Goal: Navigation & Orientation: Find specific page/section

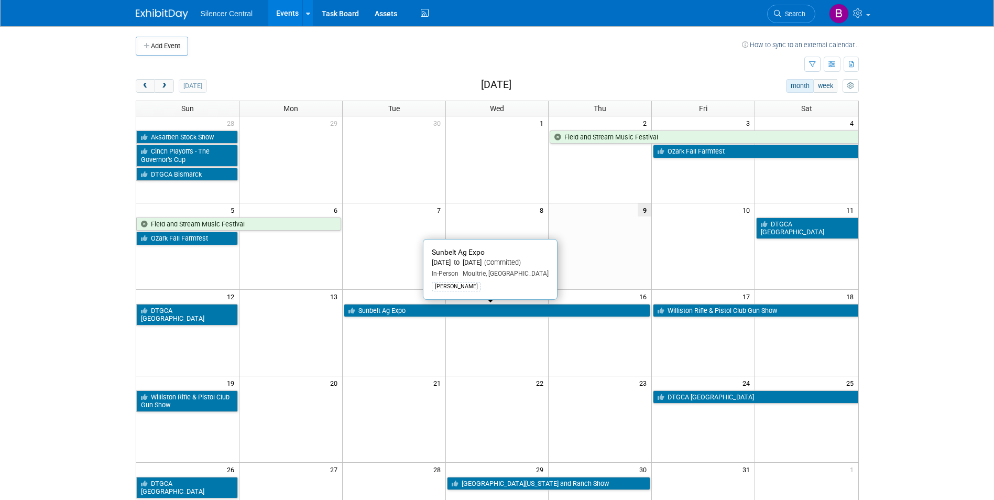
scroll to position [52, 0]
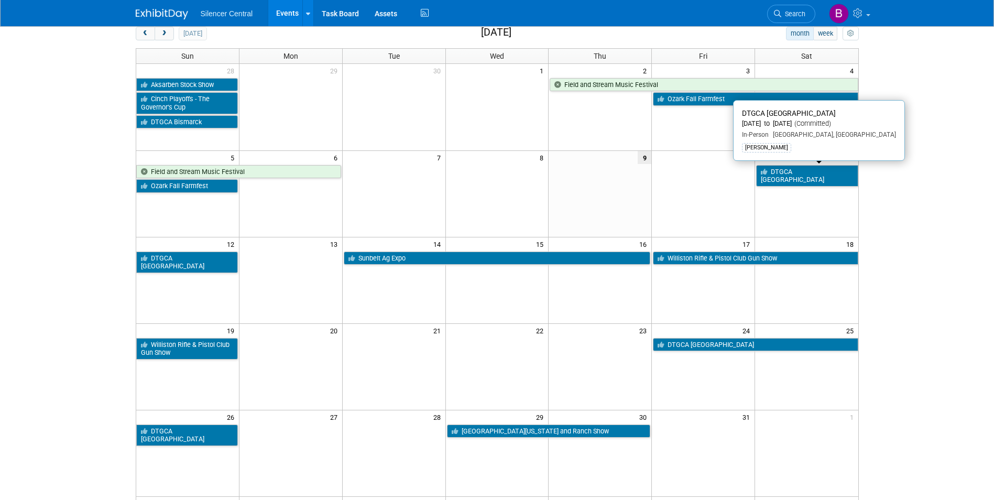
click at [791, 170] on link "DTGCA [GEOGRAPHIC_DATA]" at bounding box center [807, 175] width 102 height 21
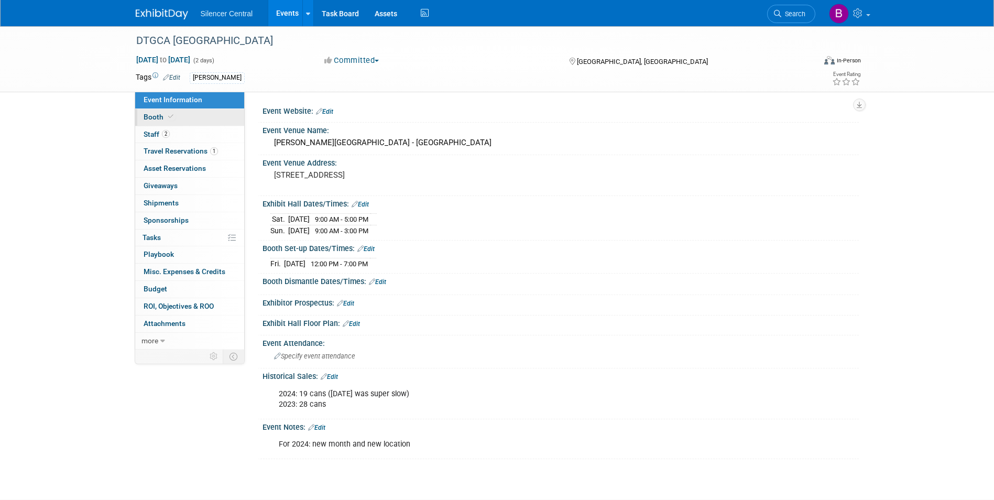
click at [182, 121] on link "Booth" at bounding box center [189, 117] width 109 height 17
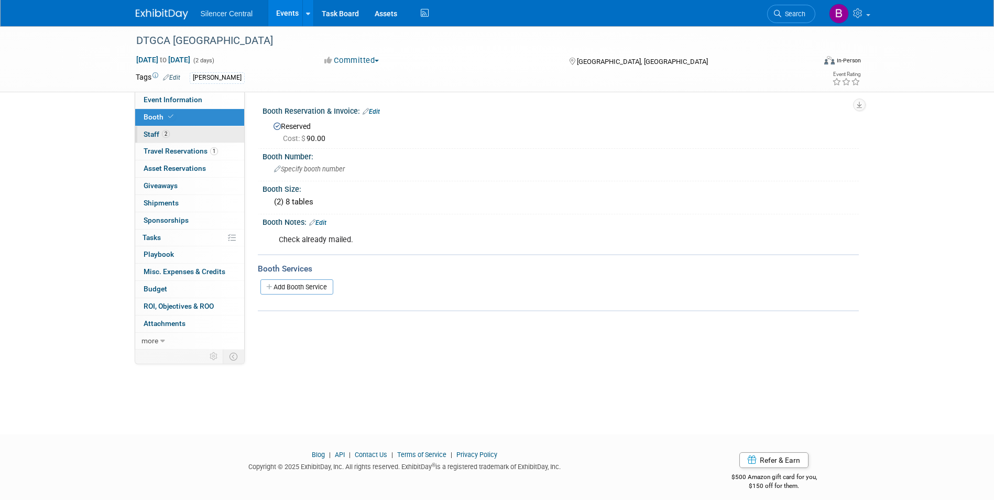
click at [185, 133] on link "2 Staff 2" at bounding box center [189, 134] width 109 height 17
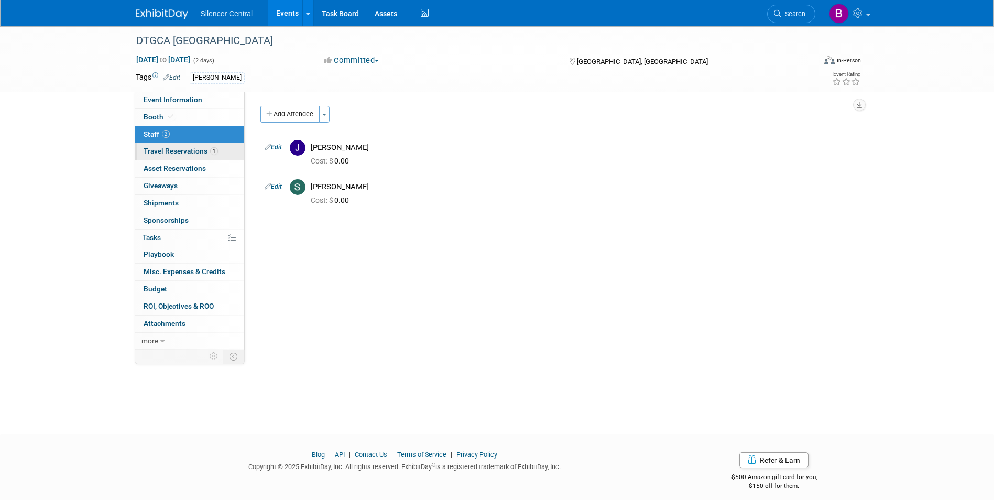
click at [193, 153] on span "Travel Reservations 1" at bounding box center [181, 151] width 74 height 8
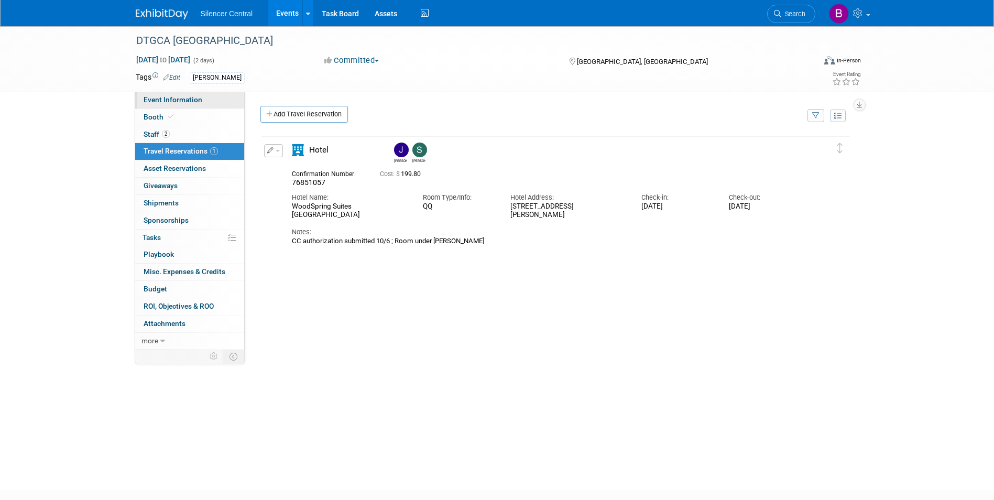
click at [188, 99] on span "Event Information" at bounding box center [173, 99] width 59 height 8
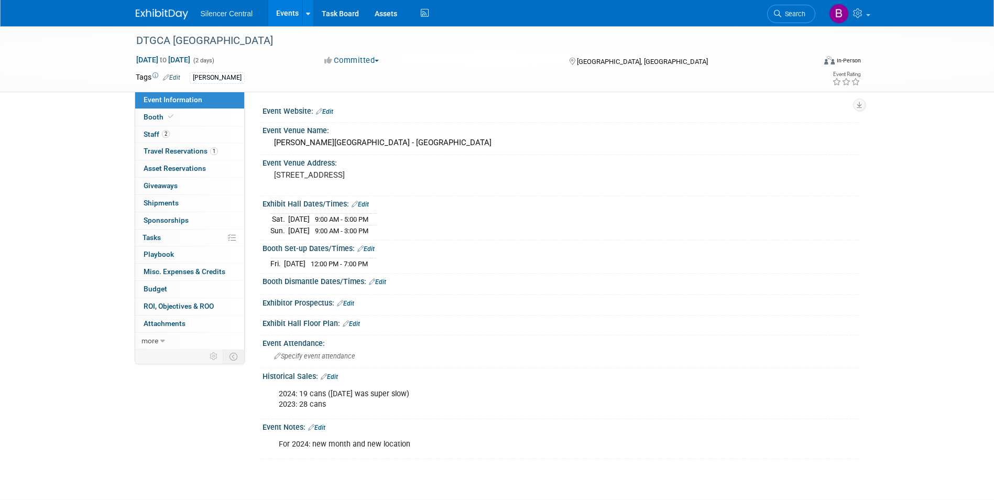
click at [167, 17] on img at bounding box center [162, 14] width 52 height 10
